Goal: Transaction & Acquisition: Purchase product/service

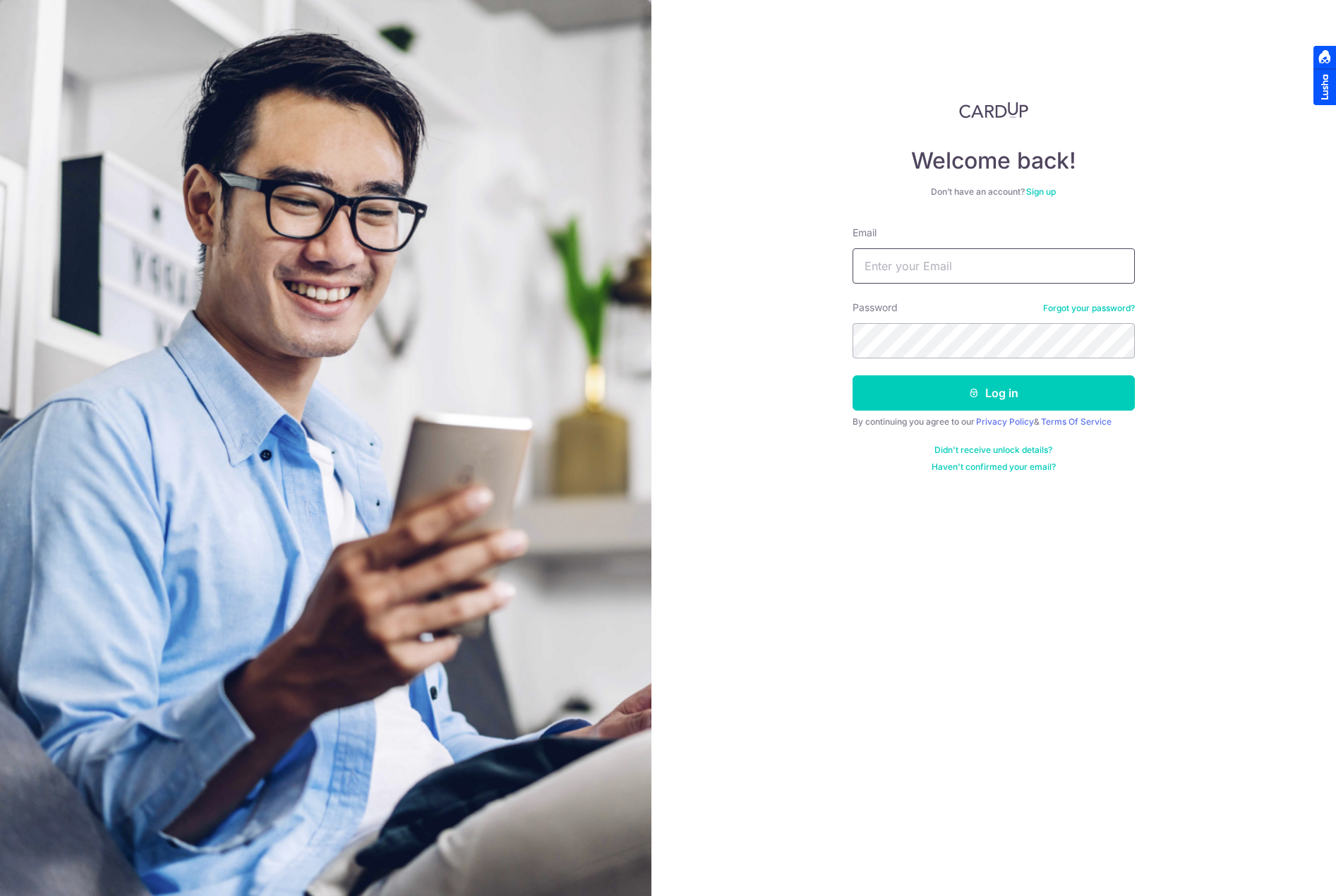
type input "[EMAIL_ADDRESS][DOMAIN_NAME]"
click at [791, 333] on div "Welcome back! Don’t have an account? Sign up Email chiragdee@gmail.com Password…" at bounding box center [994, 448] width 685 height 896
click at [853, 375] on button "Log in" at bounding box center [993, 393] width 283 height 35
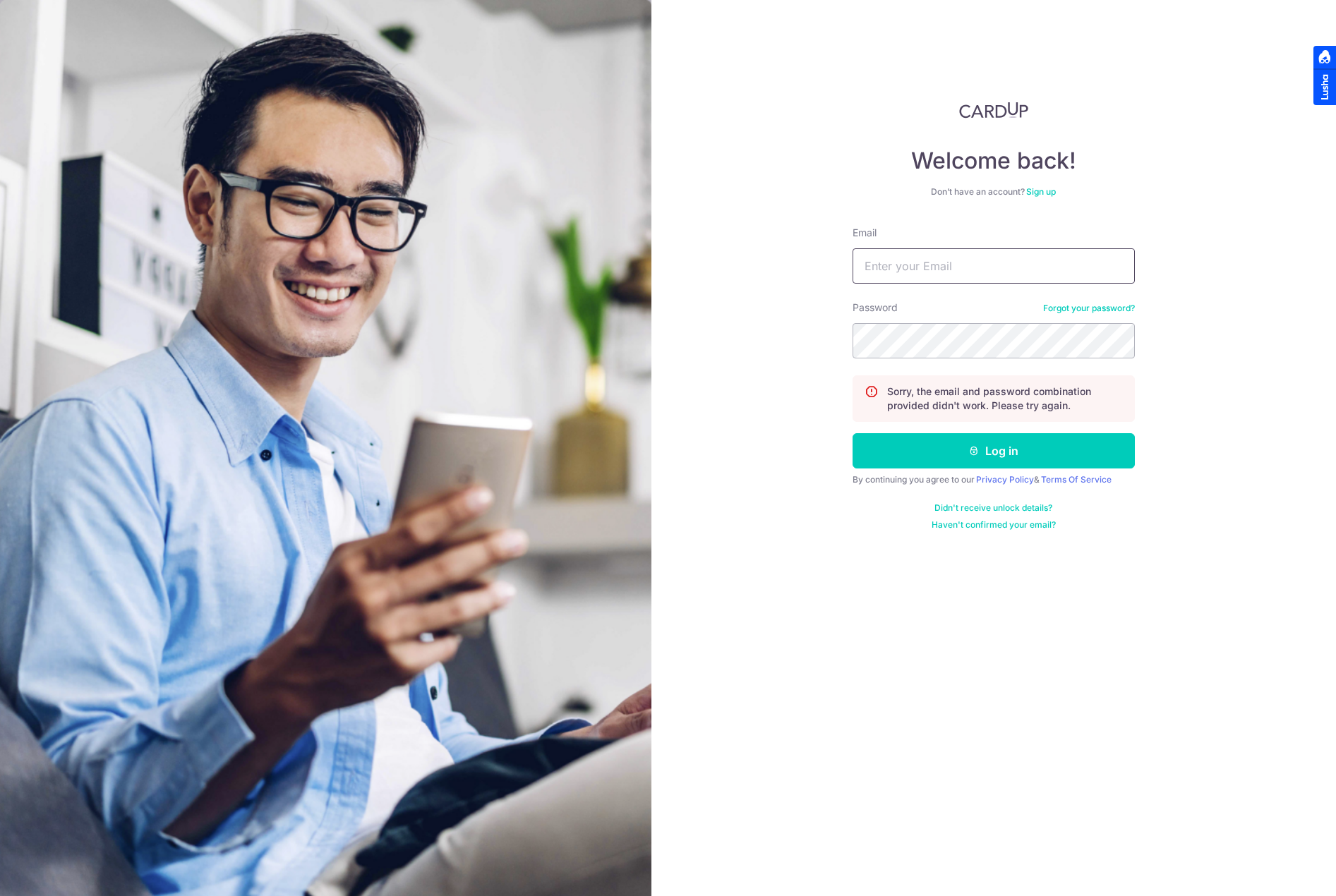
type input "chiragdee@gmail.com"
drag, startPoint x: 943, startPoint y: 358, endPoint x: 851, endPoint y: 344, distance: 93.1
click at [851, 344] on div "Welcome back! Don’t have an account? Sign up Email chiragdee@gmail.com Password…" at bounding box center [994, 448] width 685 height 896
click at [1234, 388] on div "Welcome back! Don’t have an account? Sign up Email chiragdee@gmail.com Password…" at bounding box center [994, 448] width 685 height 896
click at [1094, 309] on link "Forgot your password?" at bounding box center [1089, 308] width 92 height 11
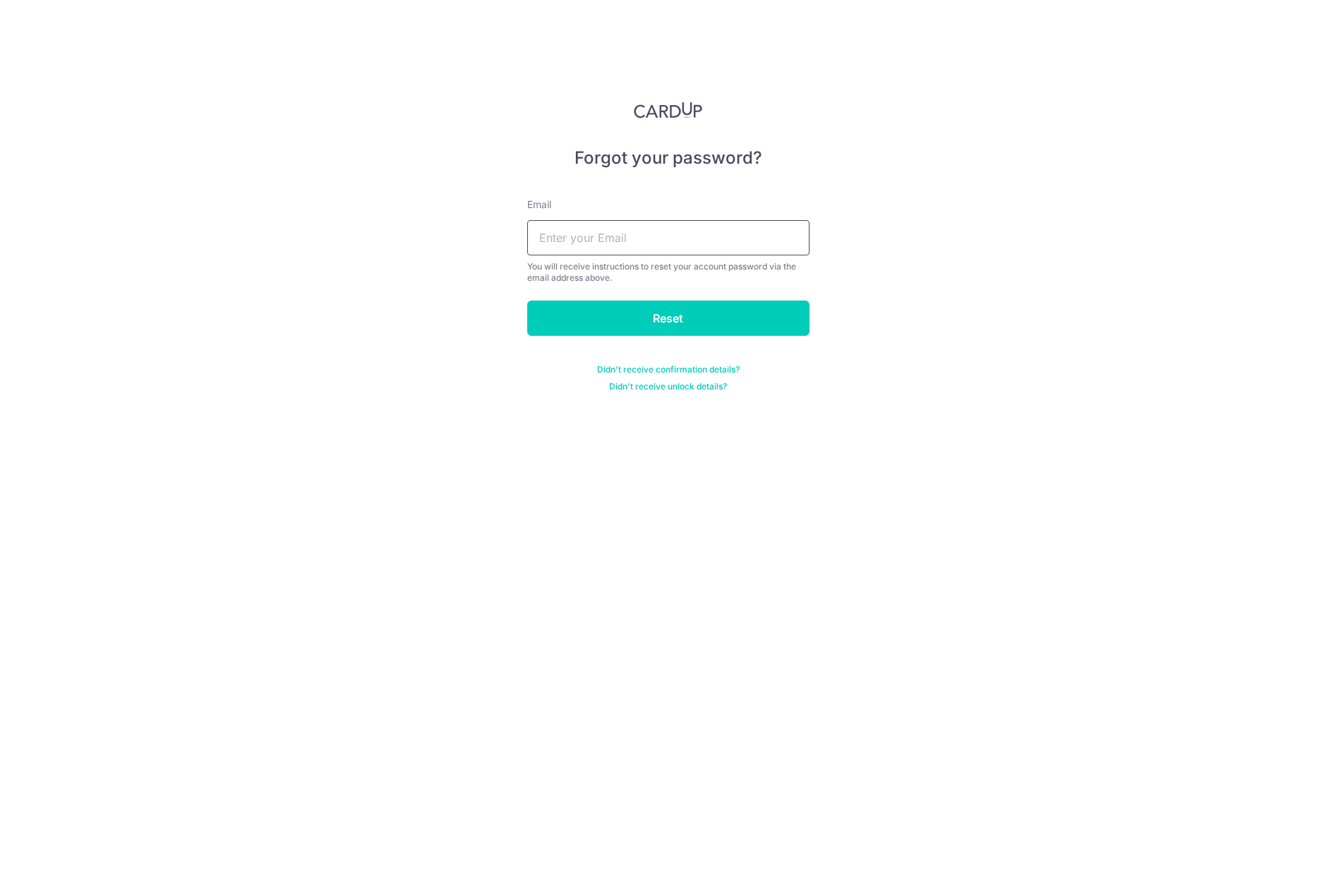
click at [702, 242] on input "text" at bounding box center [668, 237] width 283 height 35
type input "chiragdee@gmail.com"
click at [664, 303] on input "Reset" at bounding box center [668, 317] width 283 height 35
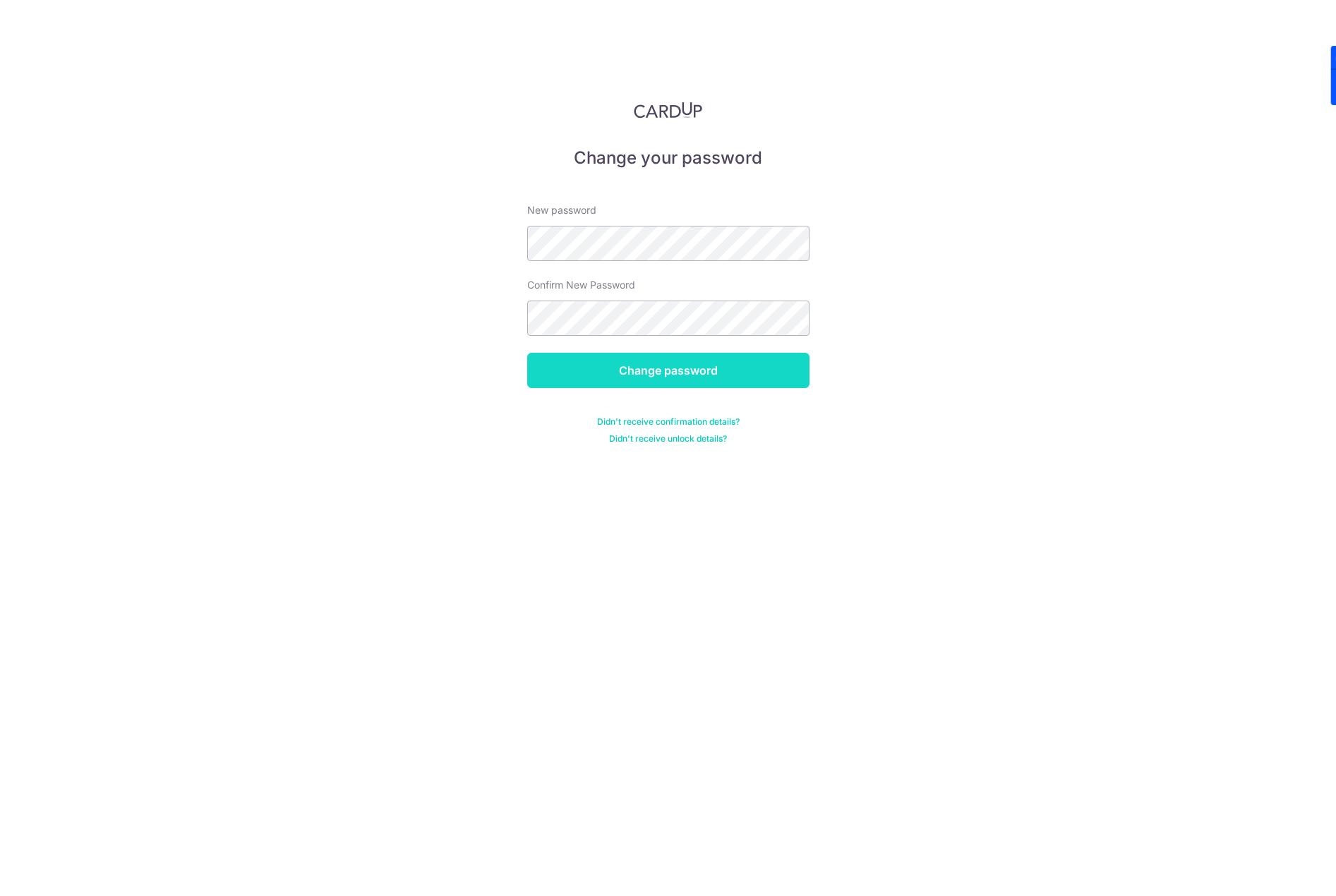
click at [539, 370] on input "Change password" at bounding box center [668, 370] width 283 height 35
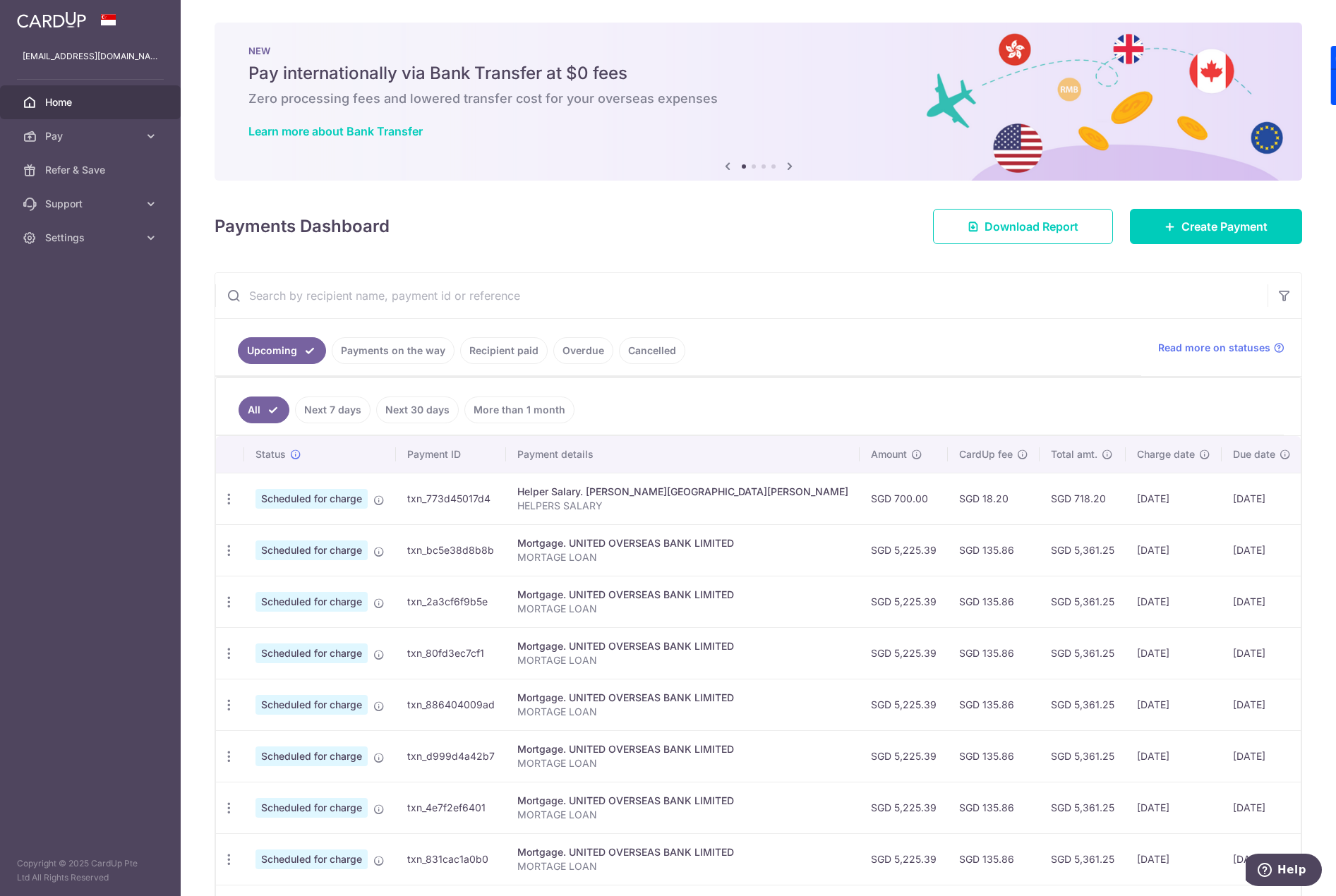
click at [484, 353] on link "Recipient paid" at bounding box center [504, 350] width 87 height 26
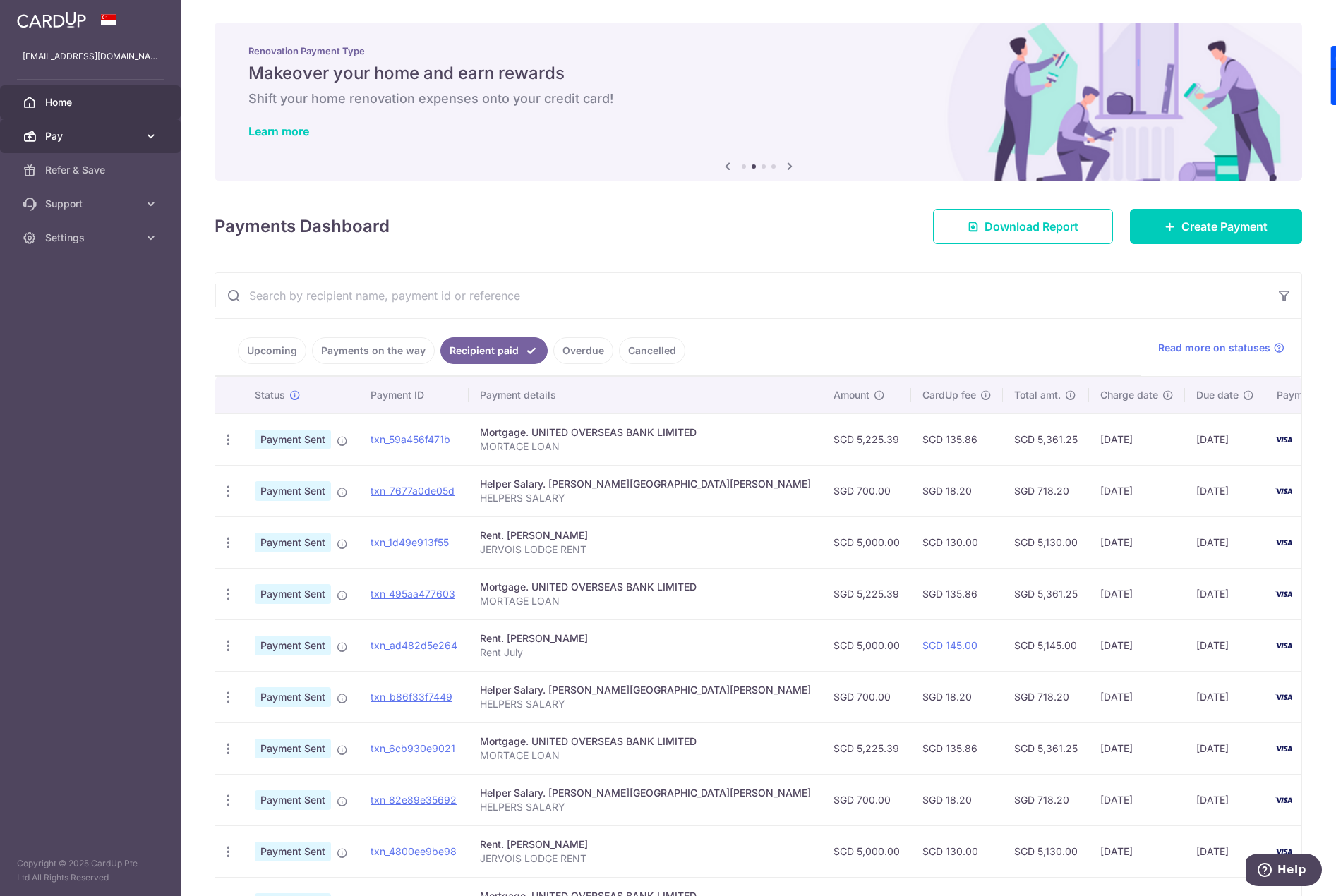
click at [81, 129] on span "Pay" at bounding box center [92, 137] width 93 height 14
click at [94, 161] on link "Payments" at bounding box center [90, 169] width 181 height 34
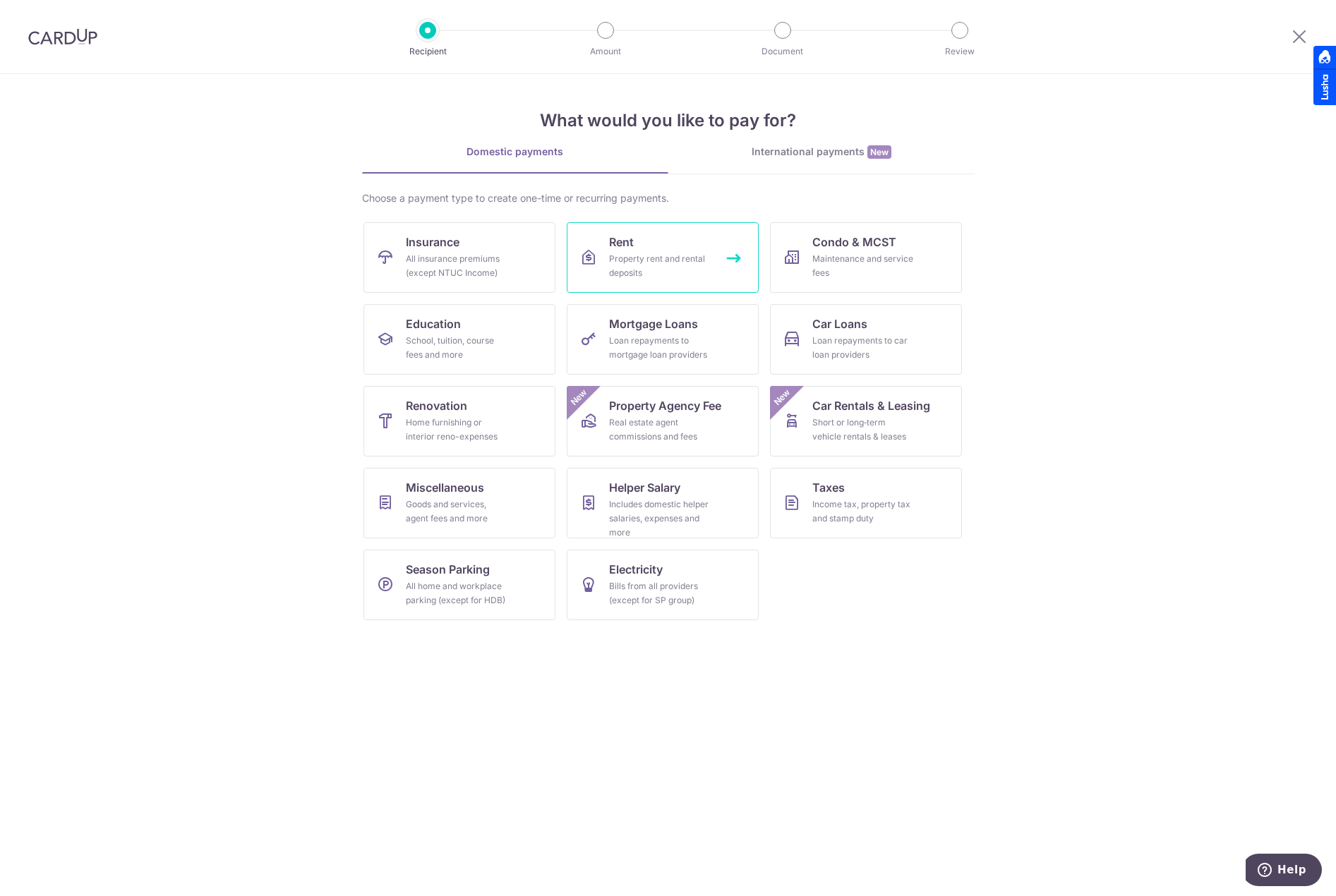
click at [618, 274] on div "Property rent and rental deposits" at bounding box center [660, 265] width 102 height 28
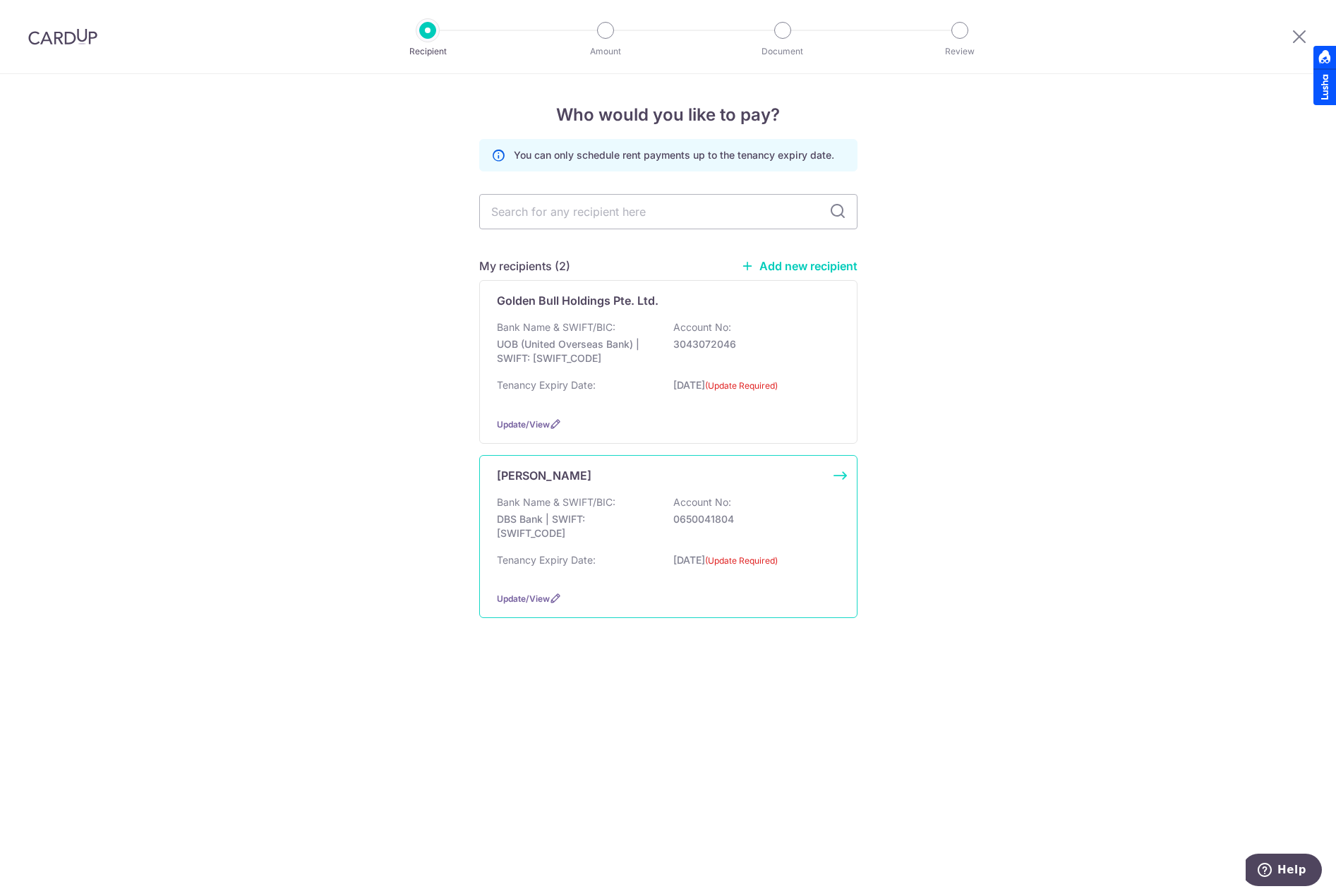
click at [673, 499] on p "Account No:" at bounding box center [702, 503] width 58 height 14
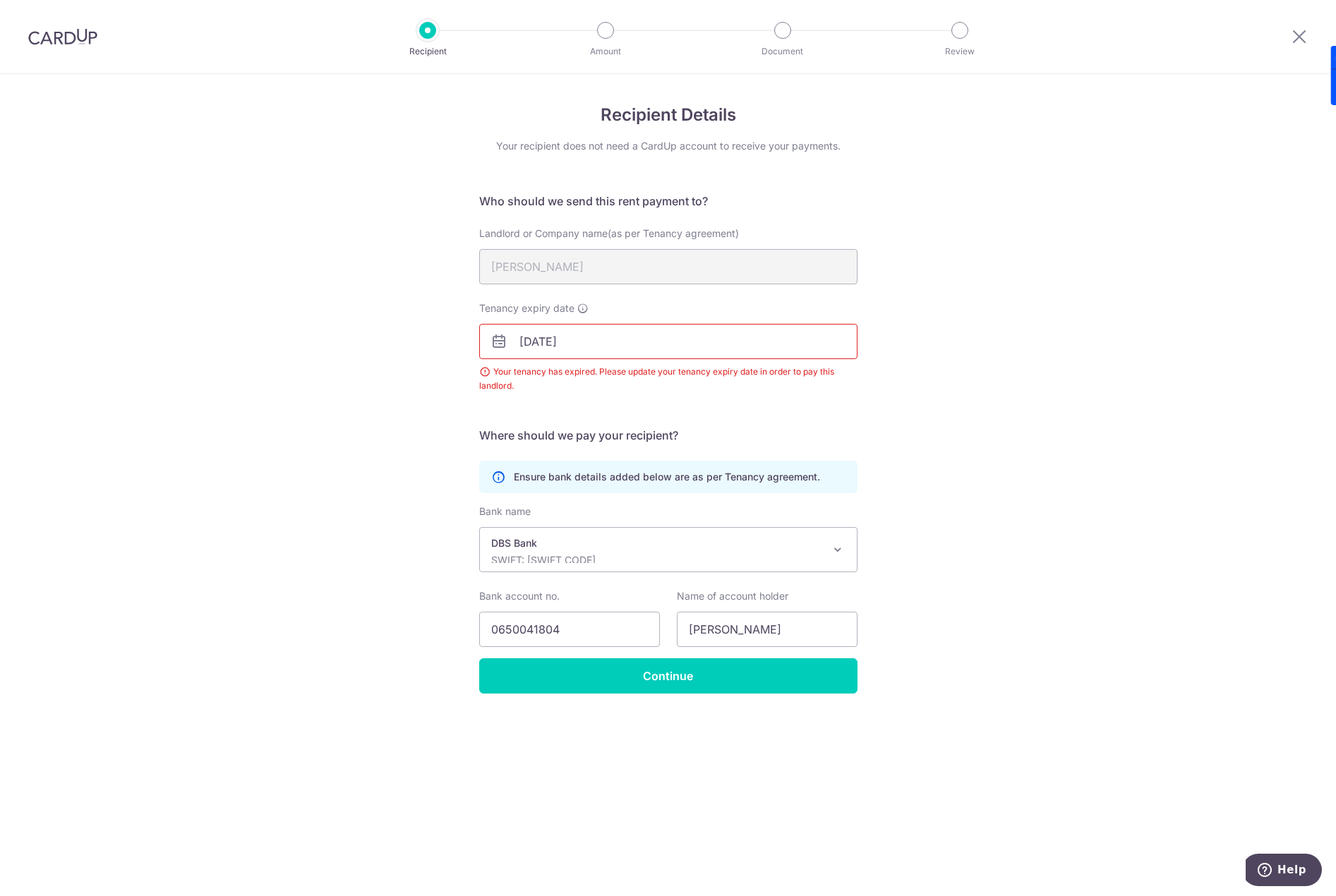
click at [618, 350] on input "[DATE]" at bounding box center [668, 341] width 378 height 35
